Goal: Download file/media

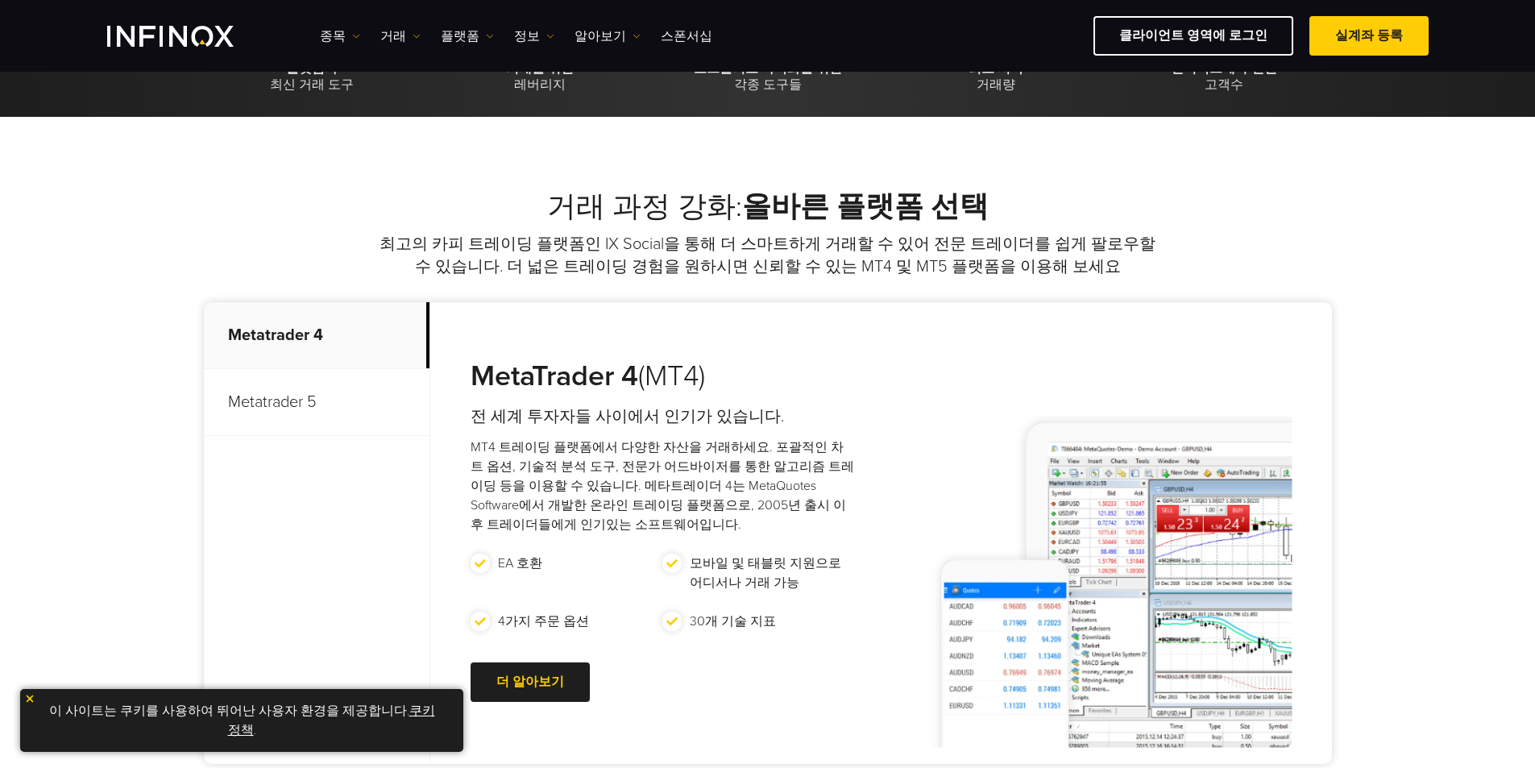
scroll to position [564, 0]
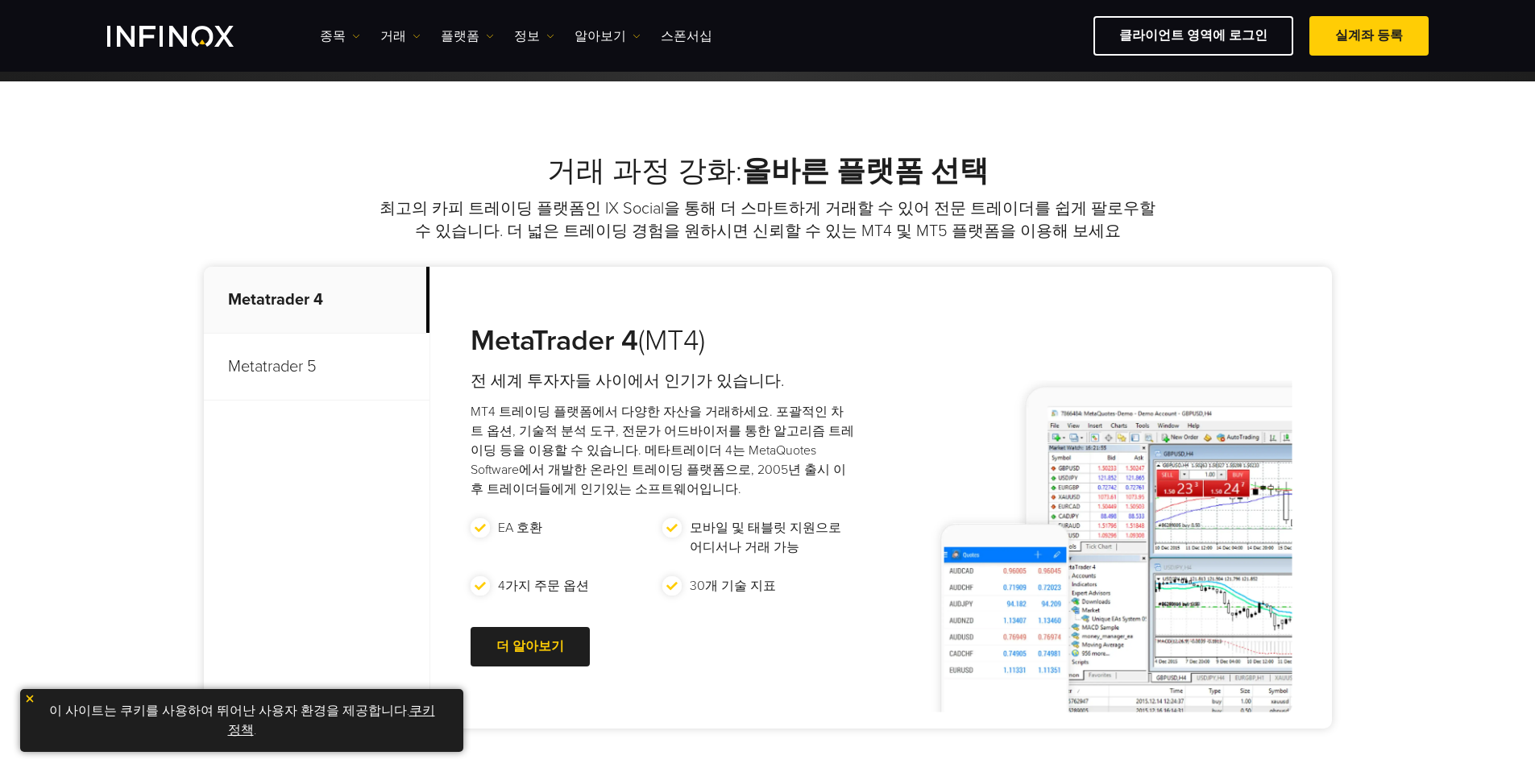
click at [268, 372] on p "Metatrader 5" at bounding box center [317, 367] width 226 height 67
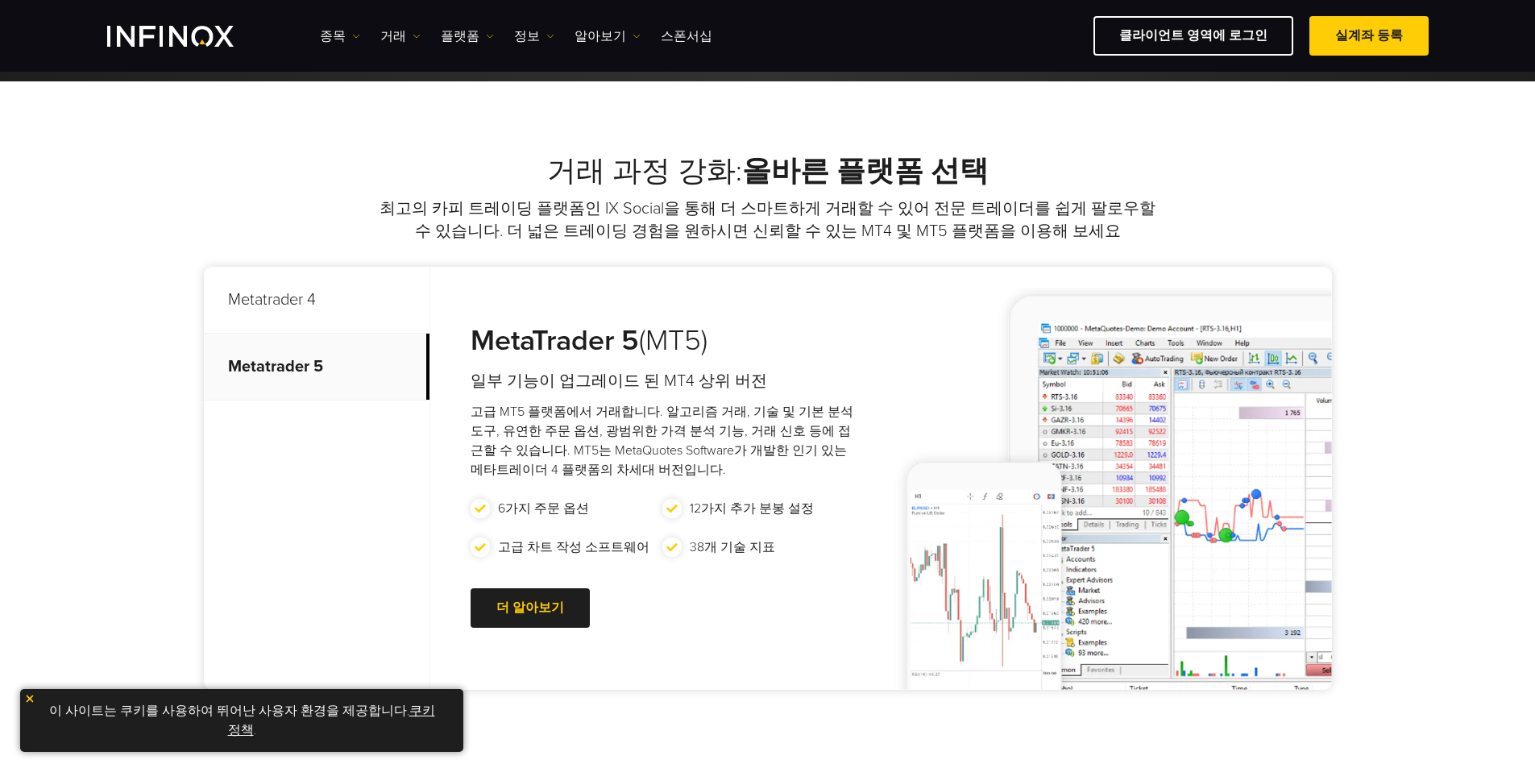
click at [602, 326] on strong "MetaTrader 5" at bounding box center [555, 340] width 168 height 35
click at [530, 608] on div at bounding box center [530, 608] width 0 height 0
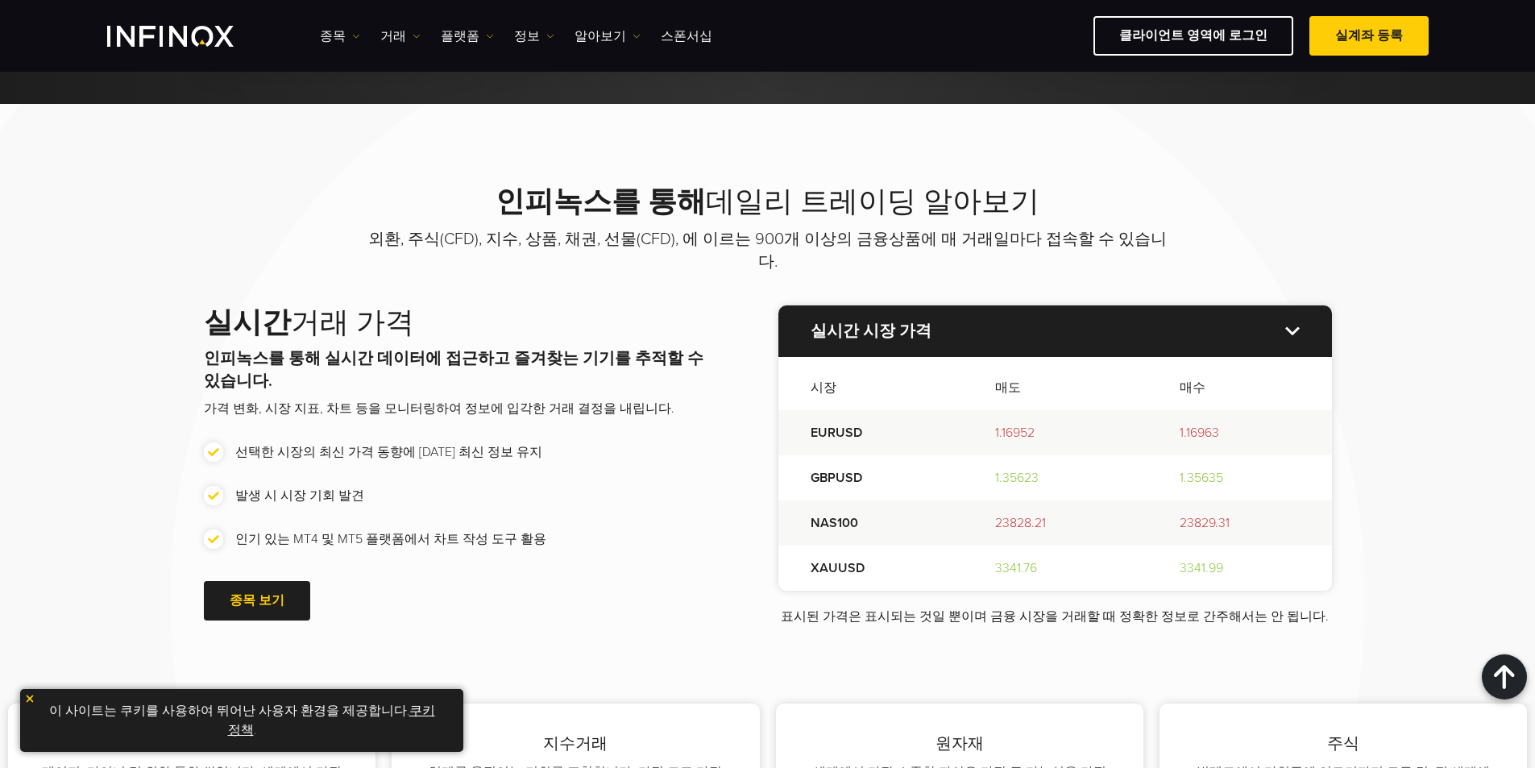
scroll to position [2015, 0]
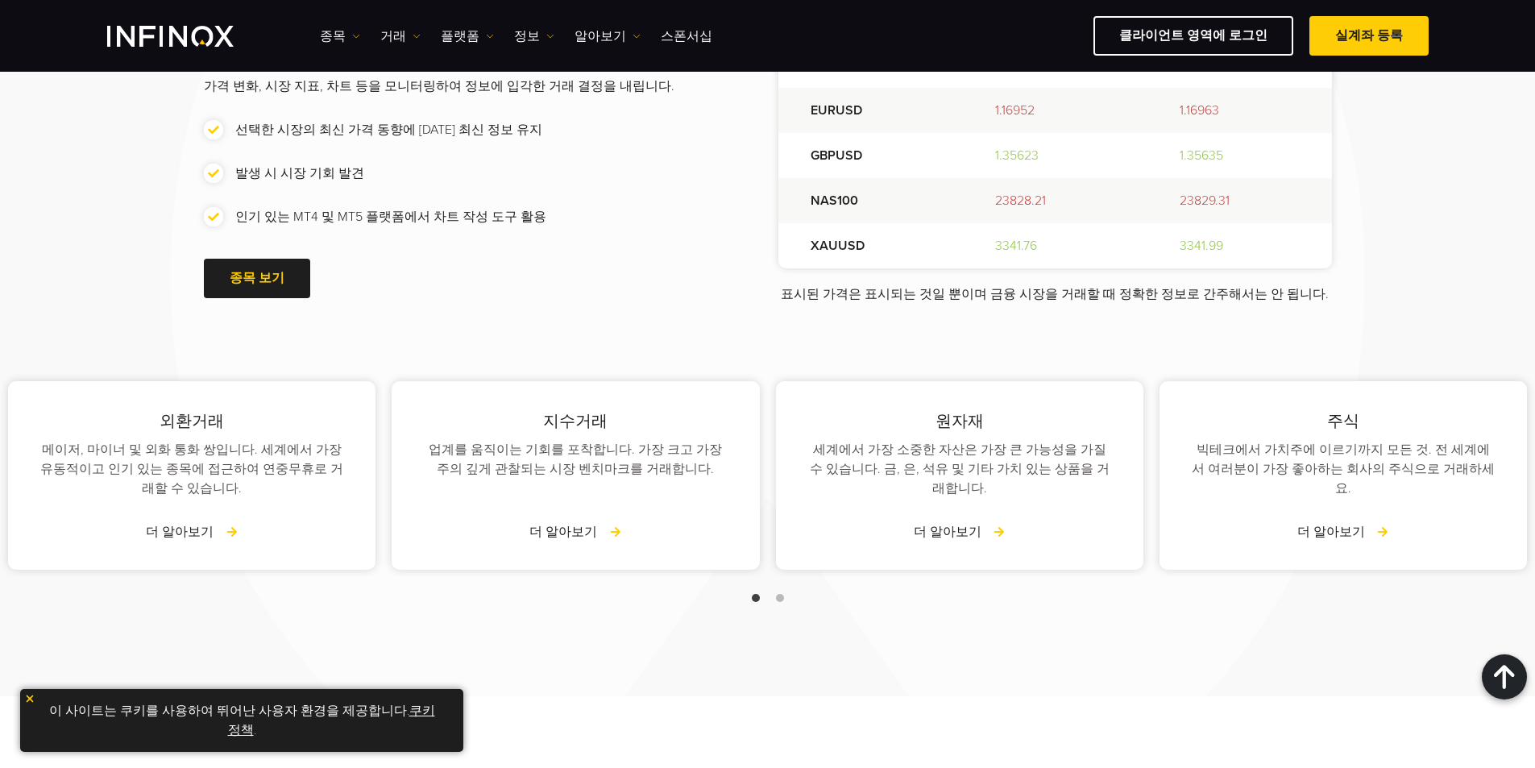
click at [23, 698] on div "이 사이트는 쿠키를 사용하여 뛰어난 사용자 환경을 제공합니다. 쿠키 정책 ." at bounding box center [241, 720] width 443 height 63
